Goal: Information Seeking & Learning: Learn about a topic

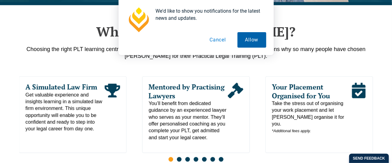
click at [255, 41] on button "Allow" at bounding box center [251, 40] width 29 height 16
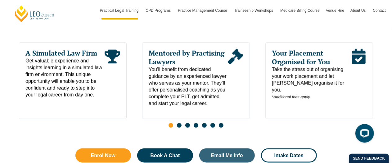
scroll to position [434, 0]
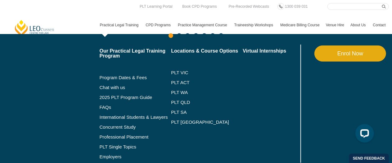
click at [113, 23] on link "Practical Legal Training" at bounding box center [120, 25] width 46 height 18
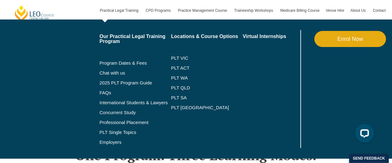
scroll to position [217, 0]
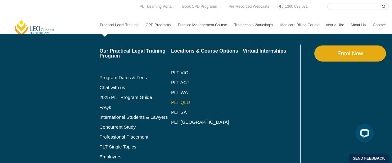
click at [177, 101] on link "PLT QLD" at bounding box center [207, 102] width 72 height 5
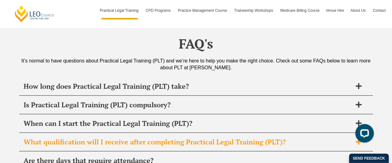
scroll to position [2975, 0]
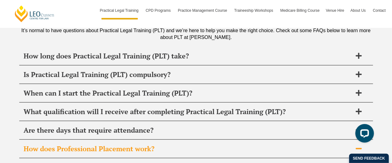
scroll to position [3038, 0]
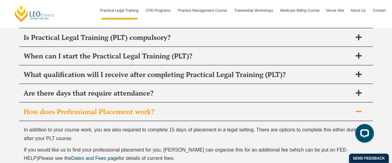
click at [102, 127] on span "In addition to your course work, you are also required to complete 15 days of p…" at bounding box center [195, 134] width 342 height 14
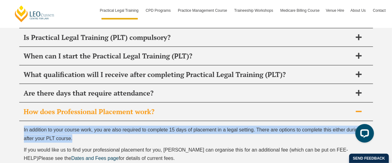
click at [102, 127] on span "In addition to your course work, you are also required to complete 15 days of p…" at bounding box center [195, 134] width 342 height 14
click at [102, 126] on p "In addition to your course work, you are also required to complete 15 days of p…" at bounding box center [196, 134] width 344 height 17
